Goal: Task Accomplishment & Management: Manage account settings

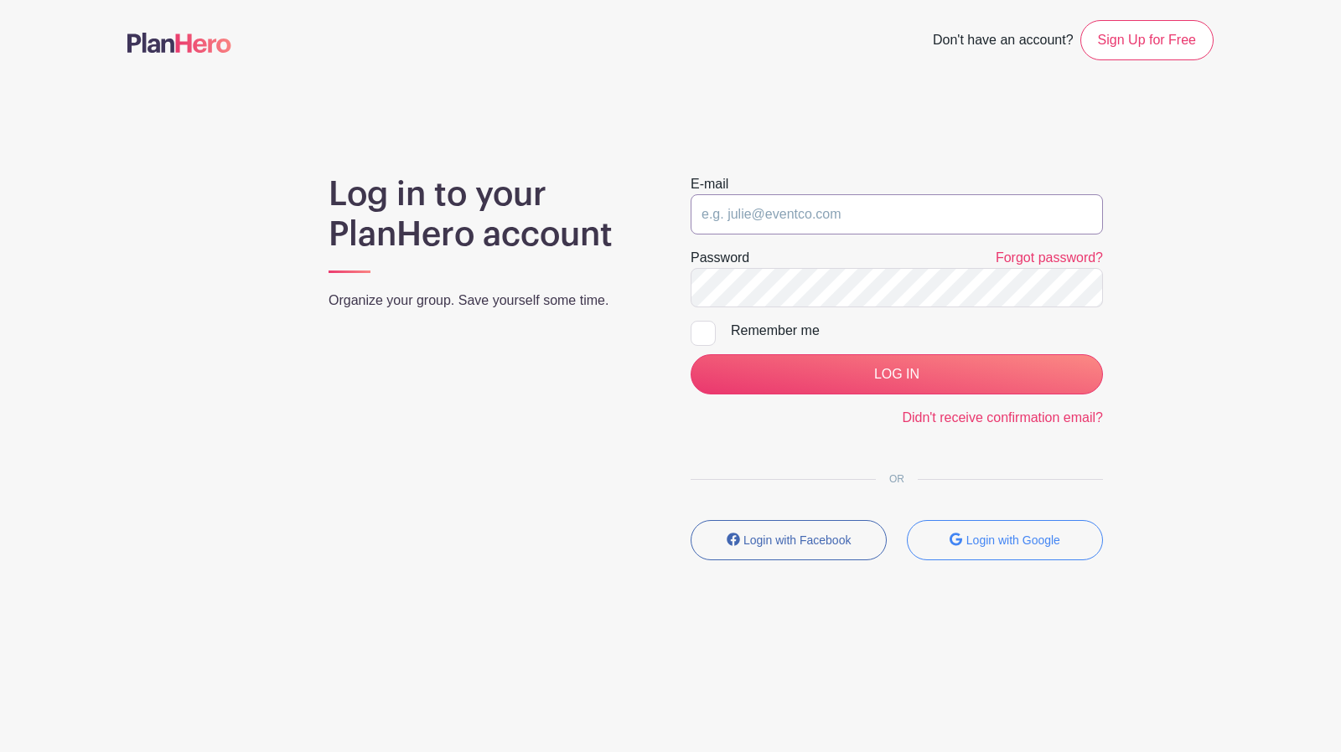
click at [796, 210] on input "email" at bounding box center [896, 214] width 412 height 40
type input "[EMAIL_ADDRESS][DOMAIN_NAME]"
drag, startPoint x: 707, startPoint y: 333, endPoint x: 842, endPoint y: 373, distance: 140.8
click at [711, 337] on div at bounding box center [702, 333] width 25 height 25
click at [701, 332] on input "Remember me" at bounding box center [695, 326] width 11 height 11
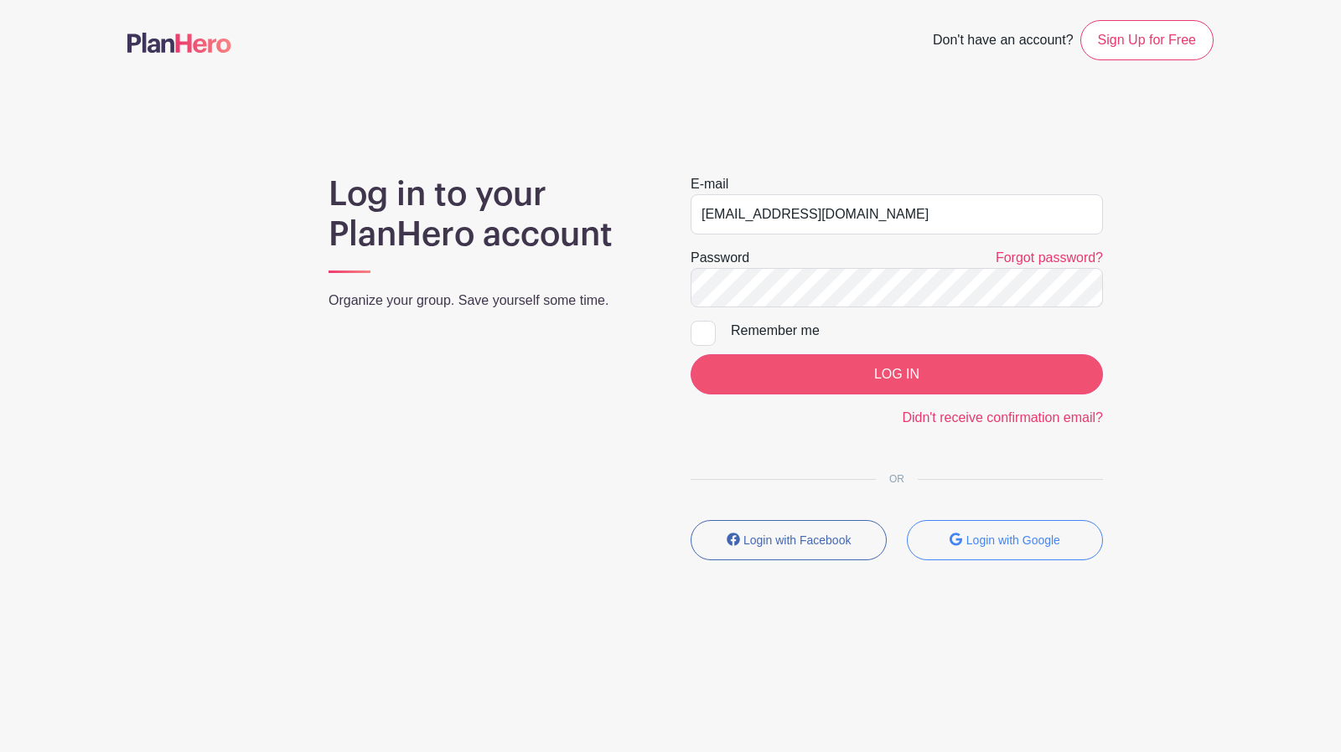
checkbox input "true"
click at [886, 373] on input "LOG IN" at bounding box center [896, 374] width 412 height 40
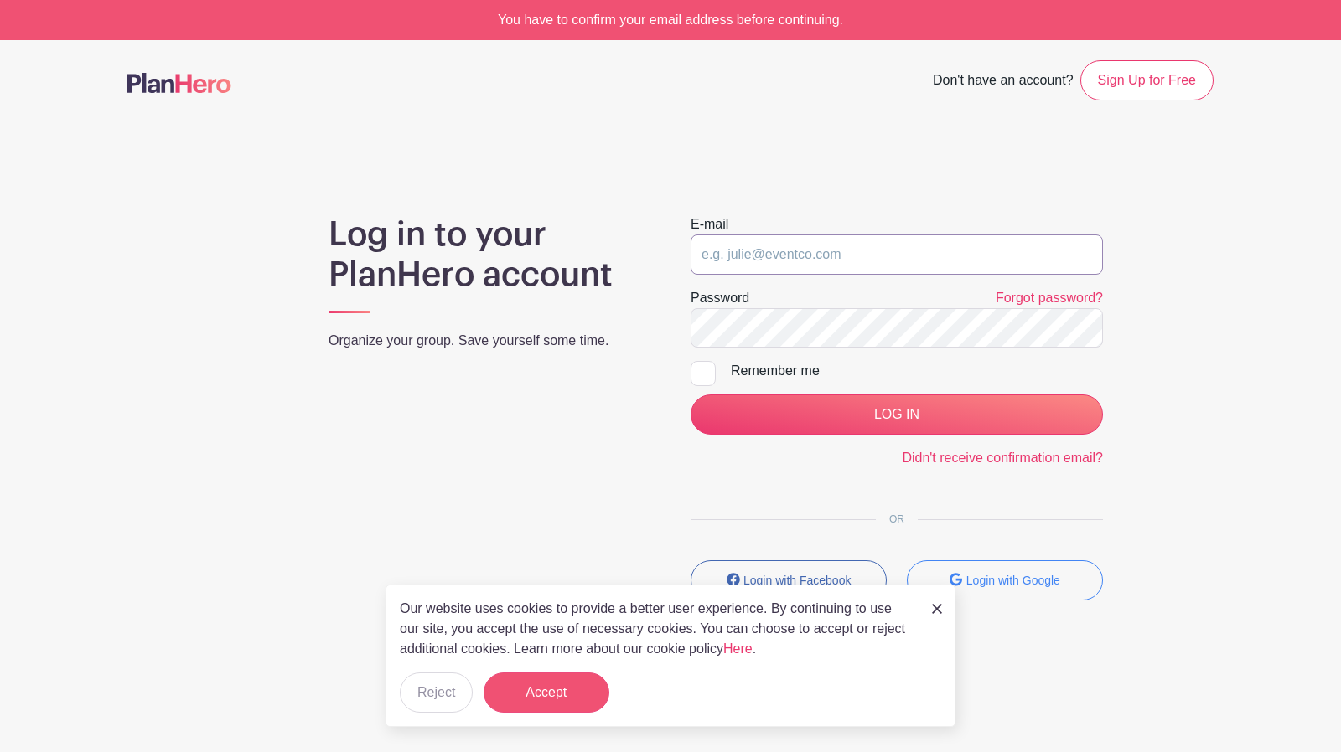
type input "[EMAIL_ADDRESS][DOMAIN_NAME]"
click at [526, 689] on button "Accept" at bounding box center [546, 693] width 126 height 40
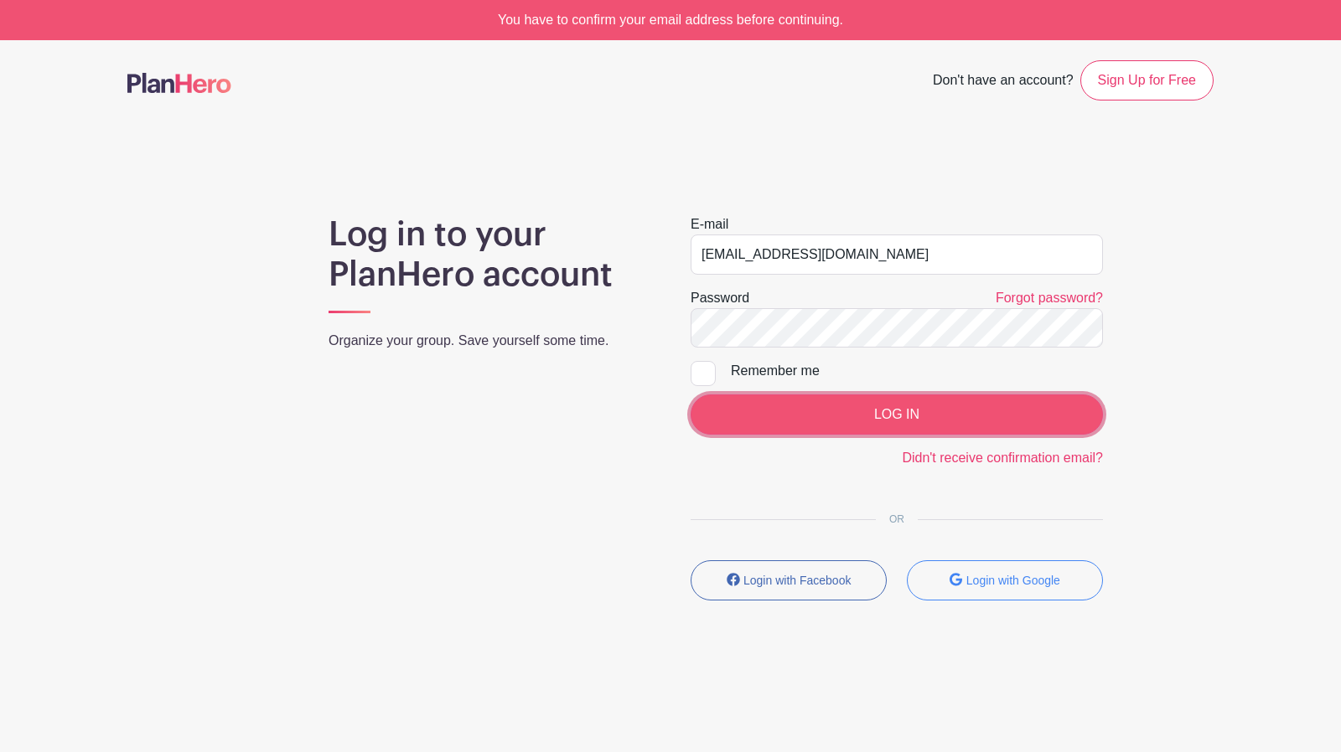
click at [818, 416] on input "LOG IN" at bounding box center [896, 415] width 412 height 40
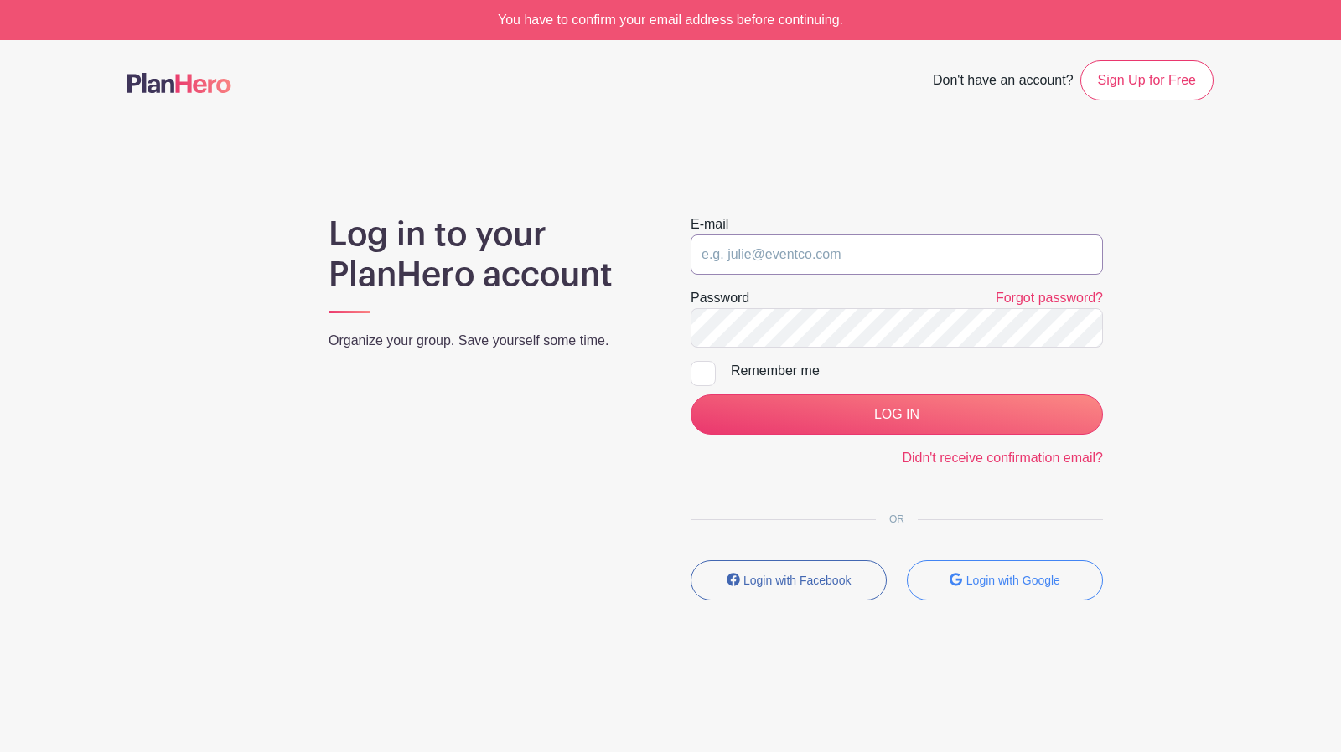
type input "[EMAIL_ADDRESS][DOMAIN_NAME]"
click at [693, 377] on div at bounding box center [702, 373] width 25 height 25
click at [693, 372] on input "Remember me" at bounding box center [695, 366] width 11 height 11
checkbox input "true"
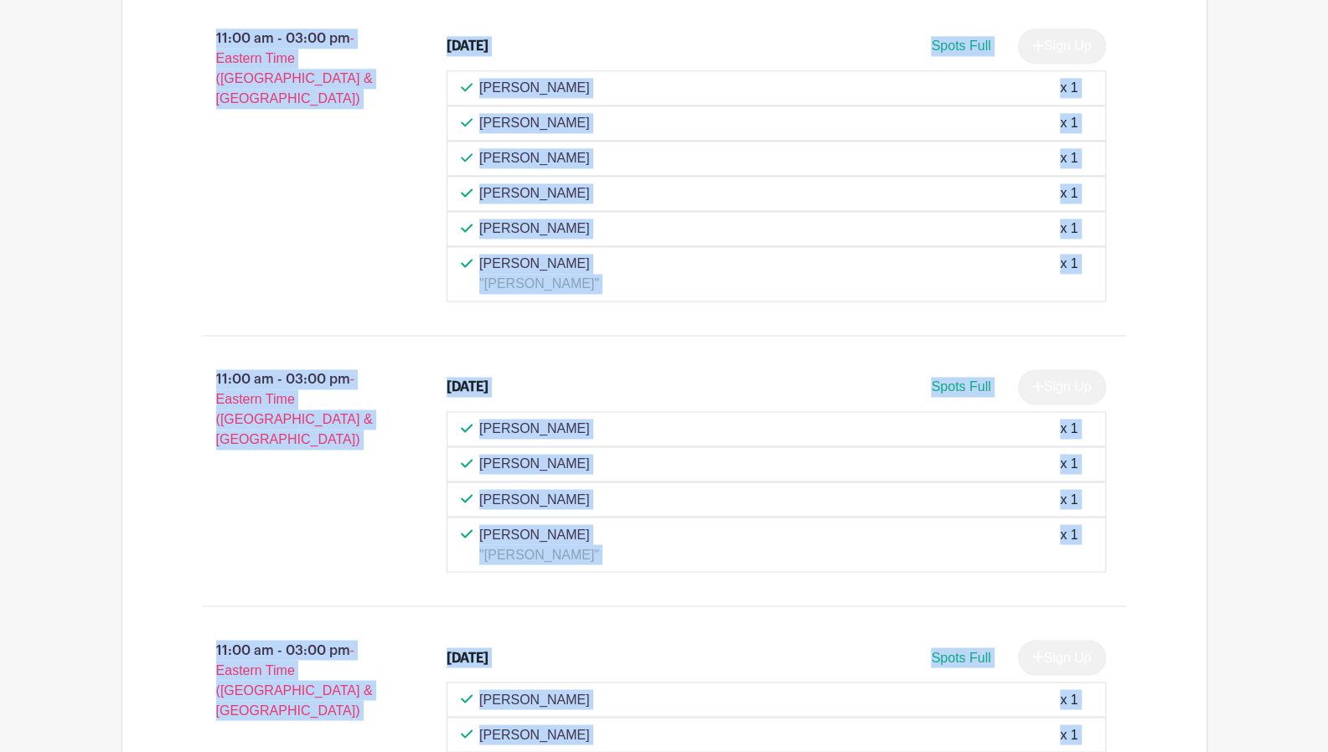
scroll to position [1721, 0]
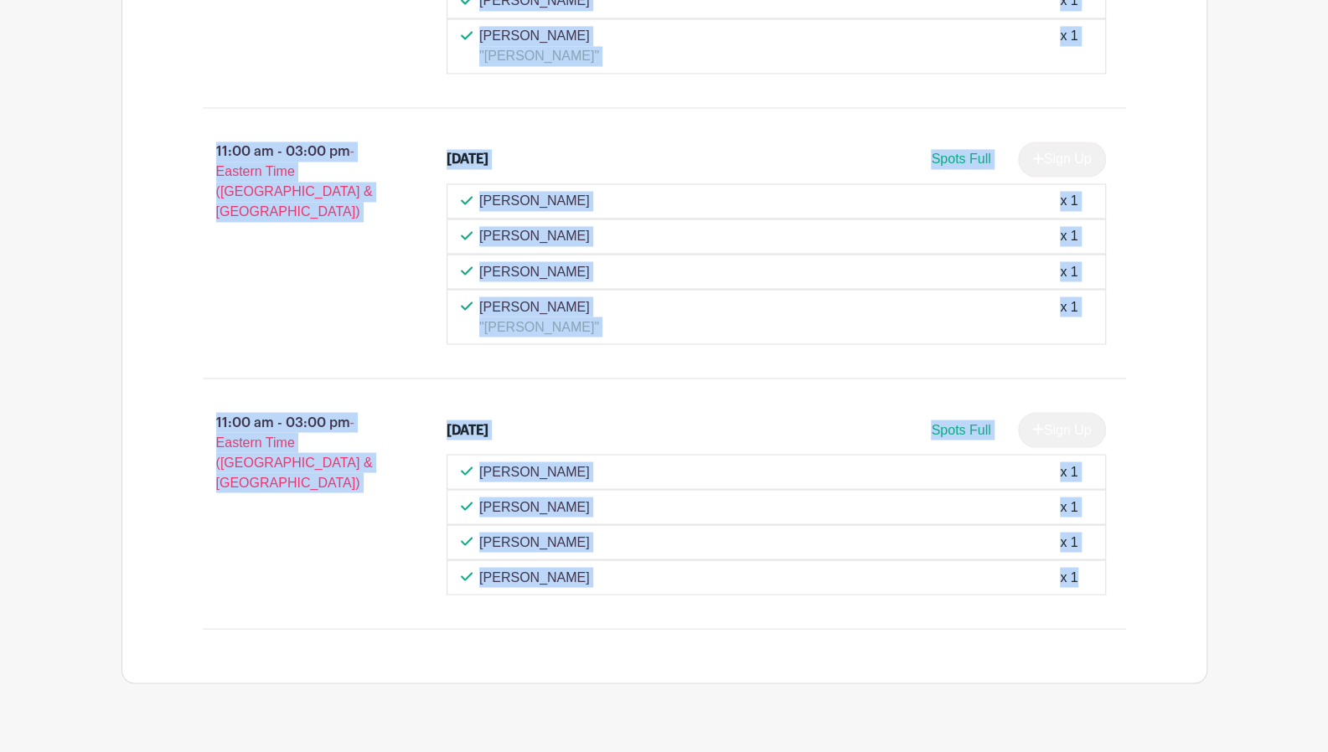
drag, startPoint x: 200, startPoint y: 143, endPoint x: 946, endPoint y: 608, distance: 878.8
click at [962, 622] on div "Chapter Meeting Sign up 11:00 am - 03:00 pm - Eastern Time (US & Canada) Novemb…" at bounding box center [665, 66] width 1004 height 1232
copy div "Chapter Meeting Sign up 11:00 am - 03:00 pm - Eastern Time (US & Canada) Novemb…"
click at [340, 297] on div "11:00 am - 03:00 pm - Eastern Time (US & Canada)" at bounding box center [298, 243] width 245 height 216
